Goal: Entertainment & Leisure: Consume media (video, audio)

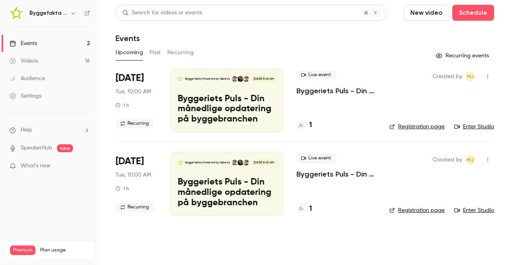
click at [159, 54] on button "Past" at bounding box center [155, 52] width 12 height 13
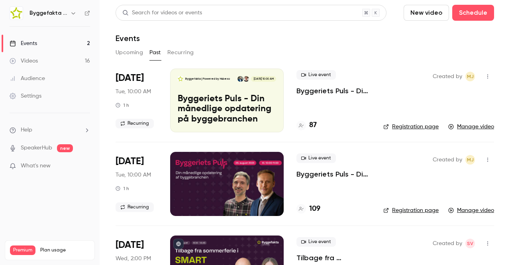
click at [219, 108] on p "Byggeriets Puls - Din månedlige opdatering på byggebranchen" at bounding box center [227, 109] width 98 height 31
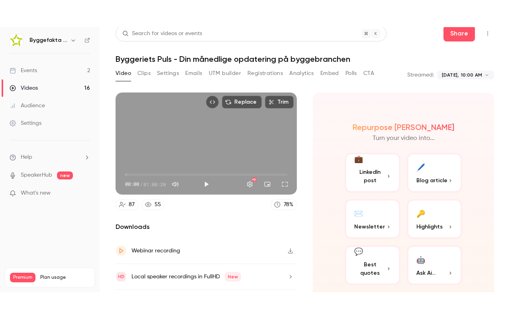
scroll to position [7, 0]
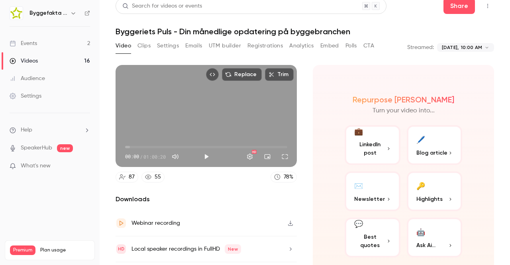
click at [129, 145] on span "00:00" at bounding box center [206, 147] width 162 height 13
click at [285, 153] on button "Full screen" at bounding box center [285, 157] width 16 height 16
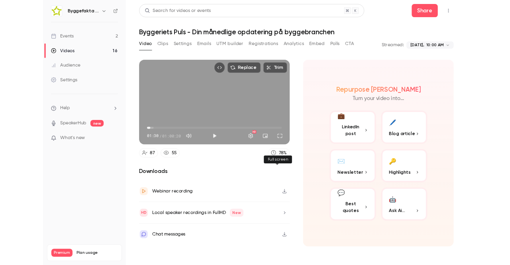
scroll to position [0, 0]
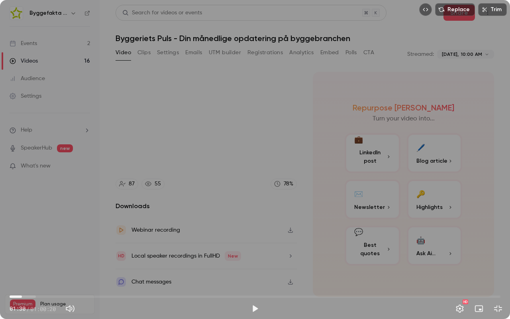
click at [274, 204] on div "Replace Trim 01:30 01:30 / 01:00:20 HD" at bounding box center [255, 159] width 510 height 319
click at [21, 265] on span "01:22" at bounding box center [21, 296] width 2 height 2
click at [16, 265] on span "01:23" at bounding box center [255, 296] width 491 height 13
click at [42, 265] on span "02:47" at bounding box center [255, 296] width 491 height 13
click at [49, 265] on span "03:58" at bounding box center [255, 296] width 491 height 13
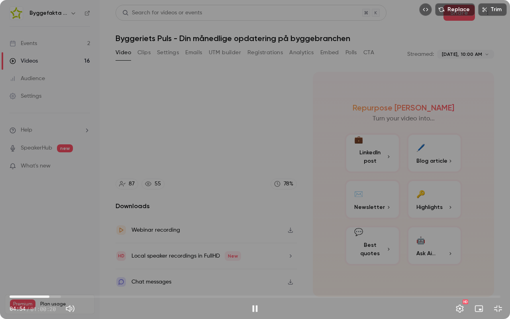
click at [55, 265] on span "04:54" at bounding box center [255, 296] width 491 height 13
click at [49, 265] on span "05:35" at bounding box center [255, 296] width 491 height 13
click at [57, 265] on span "05:52" at bounding box center [255, 296] width 491 height 13
click at [64, 265] on span "06:42" at bounding box center [255, 296] width 491 height 13
click at [69, 265] on span "06:43" at bounding box center [255, 296] width 491 height 13
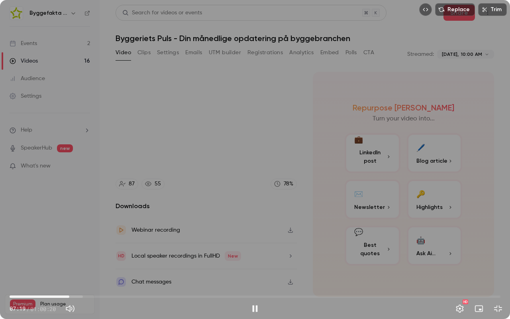
click at [71, 265] on span "07:19" at bounding box center [69, 296] width 2 height 2
click at [78, 265] on span "08:25" at bounding box center [255, 296] width 491 height 13
click at [82, 265] on span "08:26" at bounding box center [255, 296] width 491 height 13
click at [87, 265] on span "09:33" at bounding box center [255, 296] width 491 height 13
click at [93, 265] on span "09:34" at bounding box center [255, 296] width 491 height 13
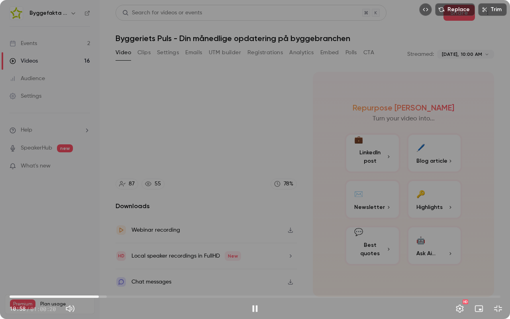
click at [99, 265] on span "10:58" at bounding box center [255, 296] width 491 height 13
click at [105, 265] on span "11:45" at bounding box center [255, 296] width 491 height 13
click at [110, 265] on span "11:47" at bounding box center [255, 296] width 491 height 13
click at [116, 265] on span "13:07" at bounding box center [255, 296] width 491 height 13
click at [124, 265] on span "13:08" at bounding box center [255, 296] width 491 height 13
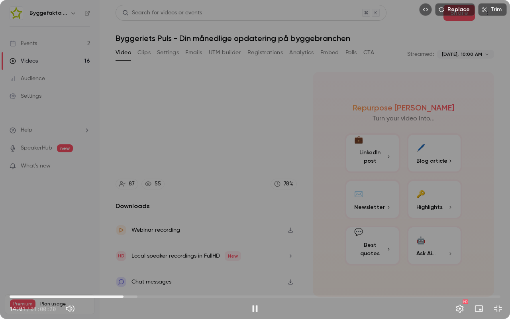
click at [128, 265] on span "14:01" at bounding box center [255, 296] width 491 height 13
click at [134, 265] on span "15:19" at bounding box center [255, 296] width 491 height 13
click at [140, 265] on span "16:04" at bounding box center [255, 296] width 491 height 13
click at [147, 265] on span "16:51" at bounding box center [255, 296] width 491 height 13
click at [154, 265] on span "16:51" at bounding box center [255, 296] width 491 height 13
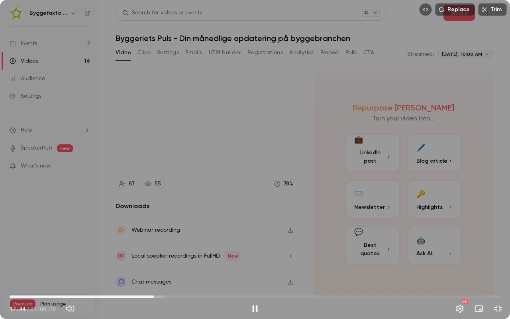
click at [159, 265] on span "17:44" at bounding box center [255, 296] width 491 height 13
click at [166, 265] on span "18:25" at bounding box center [255, 296] width 491 height 13
click at [175, 265] on span "19:13" at bounding box center [255, 296] width 491 height 13
click at [180, 265] on span "20:57" at bounding box center [255, 296] width 491 height 13
click at [186, 265] on span "21:44" at bounding box center [255, 296] width 491 height 13
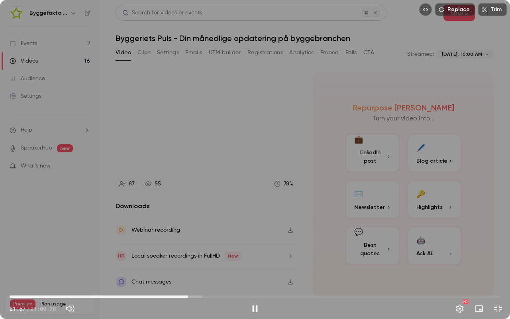
click at [194, 265] on span "21:57" at bounding box center [255, 296] width 491 height 13
click at [201, 265] on span "22:44" at bounding box center [255, 296] width 491 height 13
click at [209, 265] on span "23:31" at bounding box center [255, 296] width 491 height 13
click at [214, 265] on span "24:30" at bounding box center [255, 296] width 491 height 13
click at [222, 265] on span "25:11" at bounding box center [255, 296] width 491 height 13
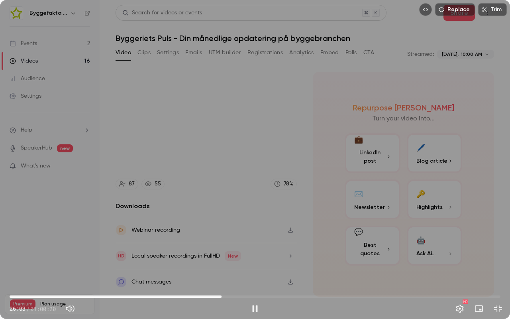
click at [231, 265] on span "26:03" at bounding box center [255, 296] width 491 height 13
click at [238, 265] on span "28:04" at bounding box center [255, 296] width 491 height 13
click at [255, 265] on span "30:07" at bounding box center [255, 296] width 491 height 13
click at [258, 265] on span "30:08" at bounding box center [255, 296] width 491 height 13
click at [265, 265] on span "31:26" at bounding box center [255, 296] width 491 height 13
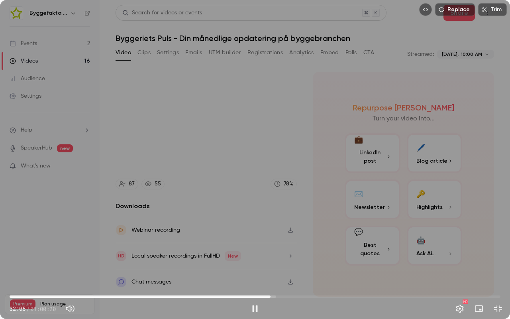
click at [271, 265] on span "32:05" at bounding box center [255, 296] width 491 height 13
click at [280, 265] on span "33:12" at bounding box center [255, 296] width 491 height 13
click at [291, 265] on span "33:23" at bounding box center [255, 296] width 491 height 13
click at [300, 265] on span "35:45" at bounding box center [255, 296] width 491 height 13
click at [310, 265] on span "36:56" at bounding box center [255, 296] width 491 height 13
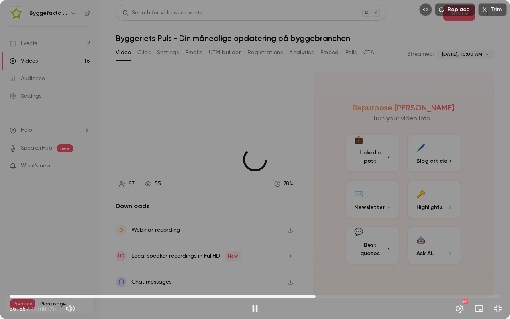
click at [316, 265] on span "37:37" at bounding box center [255, 296] width 491 height 13
click at [324, 265] on span "38:41" at bounding box center [255, 296] width 491 height 13
click at [333, 265] on span "39:46" at bounding box center [255, 296] width 491 height 13
click at [344, 265] on span "41:08" at bounding box center [255, 296] width 491 height 13
drag, startPoint x: 353, startPoint y: 296, endPoint x: 358, endPoint y: 296, distance: 4.4
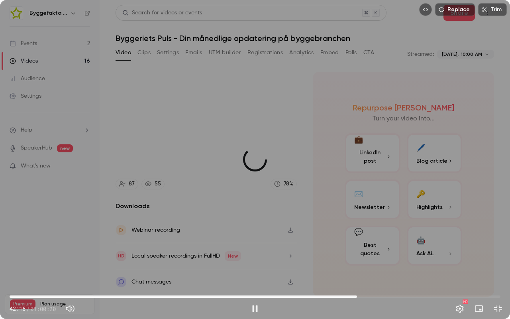
click at [358, 265] on span "42:42" at bounding box center [255, 296] width 491 height 13
click at [355, 265] on span "42:31" at bounding box center [355, 296] width 2 height 2
click at [352, 265] on span "42:07" at bounding box center [352, 296] width 2 height 2
click at [348, 265] on span "41:38" at bounding box center [348, 296] width 2 height 2
click at [355, 265] on span "42:31" at bounding box center [255, 296] width 491 height 13
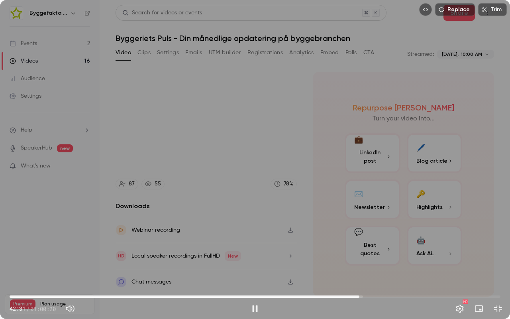
click at [359, 265] on span "43:00" at bounding box center [359, 296] width 2 height 2
click at [366, 265] on span "43:50" at bounding box center [255, 296] width 491 height 13
click at [375, 265] on span "44:57" at bounding box center [255, 296] width 491 height 13
click at [386, 265] on span "46:17" at bounding box center [255, 296] width 491 height 13
click at [392, 265] on span "47:01" at bounding box center [255, 296] width 491 height 13
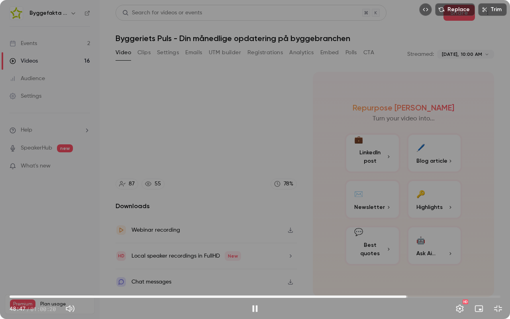
click at [406, 265] on span "48:47" at bounding box center [255, 296] width 491 height 13
click at [416, 265] on span "50:00" at bounding box center [255, 296] width 491 height 13
click at [423, 265] on span "50:47" at bounding box center [255, 296] width 491 height 13
click at [429, 265] on span "51:31" at bounding box center [255, 296] width 491 height 13
click at [434, 265] on span "52:12" at bounding box center [255, 296] width 491 height 13
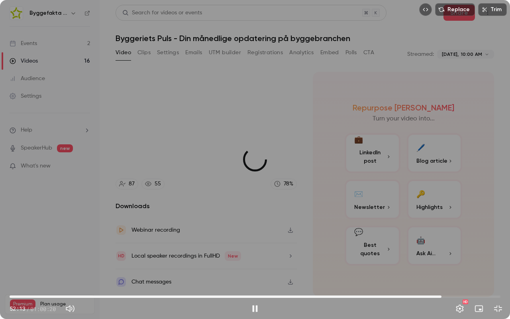
click at [441, 265] on span "53:05" at bounding box center [255, 296] width 491 height 13
click at [450, 265] on span "54:10" at bounding box center [255, 296] width 491 height 13
click at [460, 265] on span "54:10" at bounding box center [255, 296] width 491 height 13
click at [471, 265] on span "56:43" at bounding box center [255, 296] width 491 height 13
click at [478, 265] on span "57:33" at bounding box center [255, 296] width 491 height 13
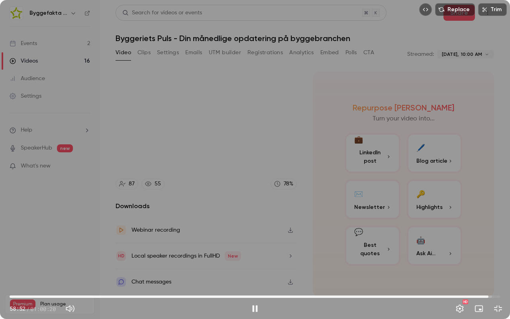
click at [488, 265] on span "58:52" at bounding box center [255, 296] width 491 height 13
click at [490, 265] on span "58:53" at bounding box center [488, 296] width 2 height 2
click at [493, 265] on span "59:19" at bounding box center [492, 296] width 2 height 2
click at [501, 265] on button "Exit full screen" at bounding box center [498, 308] width 16 height 16
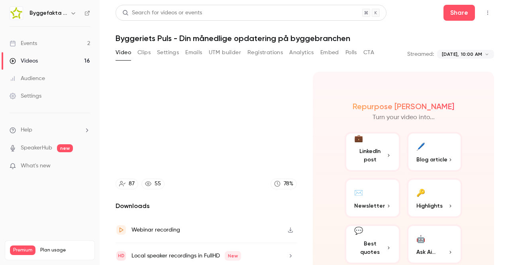
type input "******"
